Goal: Task Accomplishment & Management: Manage account settings

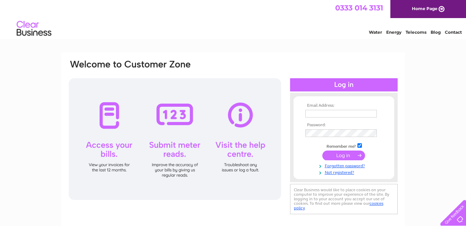
type input "[EMAIL_ADDRESS][DOMAIN_NAME]"
click at [332, 152] on input "submit" at bounding box center [343, 155] width 43 height 10
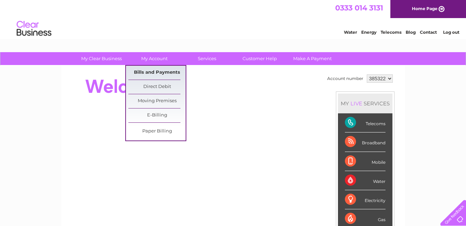
click at [156, 70] on link "Bills and Payments" at bounding box center [156, 73] width 57 height 14
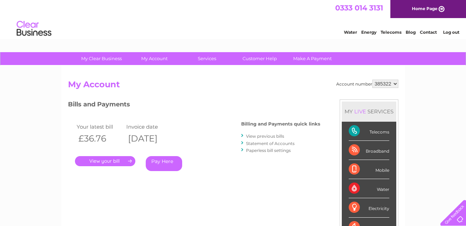
scroll to position [69, 0]
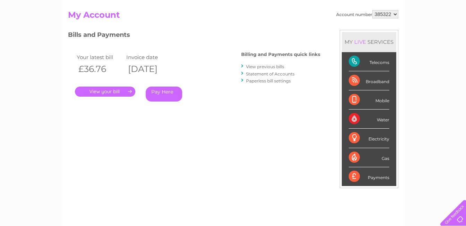
click at [117, 89] on link "." at bounding box center [105, 91] width 60 height 10
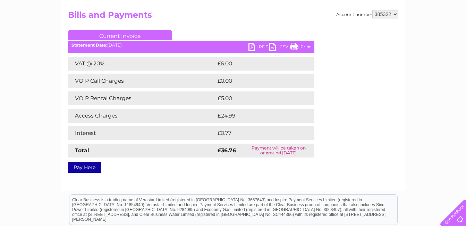
scroll to position [35, 0]
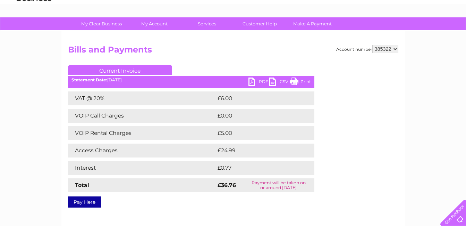
click at [260, 84] on link "PDF" at bounding box center [258, 82] width 21 height 10
